Goal: Task Accomplishment & Management: Use online tool/utility

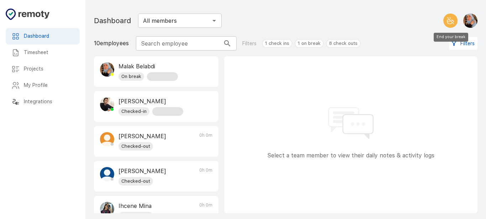
click at [448, 20] on icon "End your break" at bounding box center [449, 22] width 5 height 4
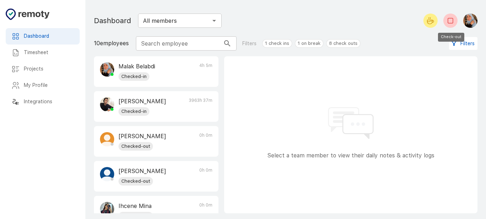
click at [454, 16] on button "Check-out" at bounding box center [450, 21] width 14 height 14
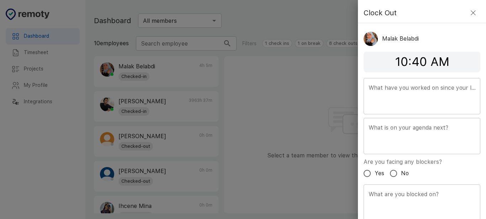
scroll to position [26, 0]
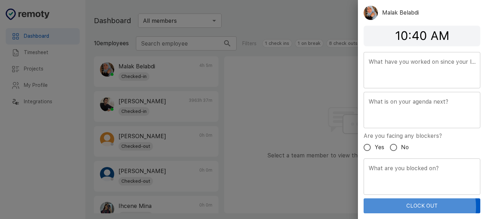
click at [417, 207] on button "Clock Out" at bounding box center [421, 205] width 117 height 15
